Goal: Find specific page/section: Find specific page/section

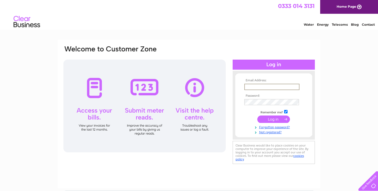
type input "[EMAIL_ADDRESS][DOMAIN_NAME]"
click at [274, 119] on input "submit" at bounding box center [273, 119] width 33 height 7
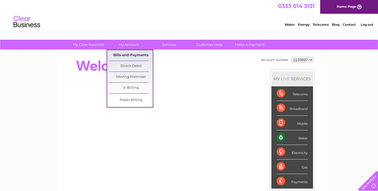
click at [130, 56] on link "Bills and Payments" at bounding box center [131, 55] width 44 height 11
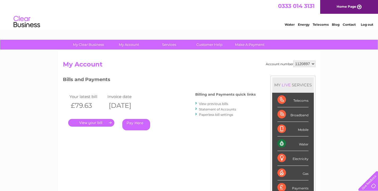
click at [106, 120] on link "." at bounding box center [91, 123] width 46 height 8
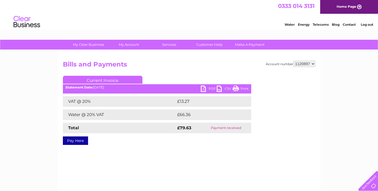
click at [211, 88] on link "PDF" at bounding box center [209, 90] width 16 height 8
click at [364, 25] on link "Log out" at bounding box center [367, 25] width 12 height 4
